Goal: Find specific page/section: Find specific page/section

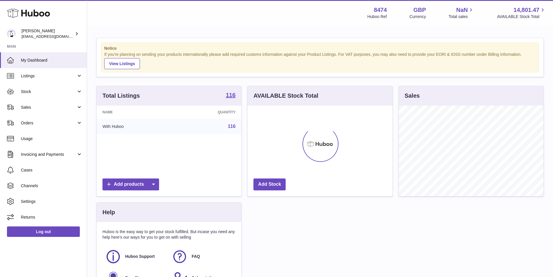
scroll to position [91, 145]
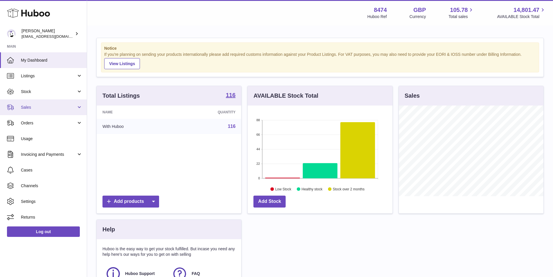
click at [20, 106] on link "Sales" at bounding box center [43, 107] width 87 height 16
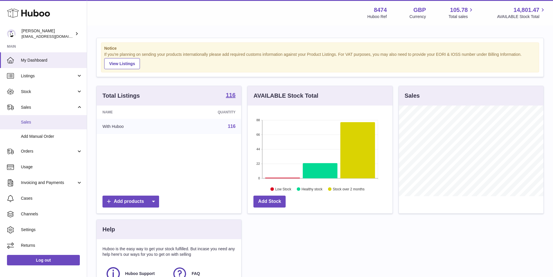
click at [33, 120] on span "Sales" at bounding box center [52, 122] width 62 height 6
